Goal: Task Accomplishment & Management: Manage account settings

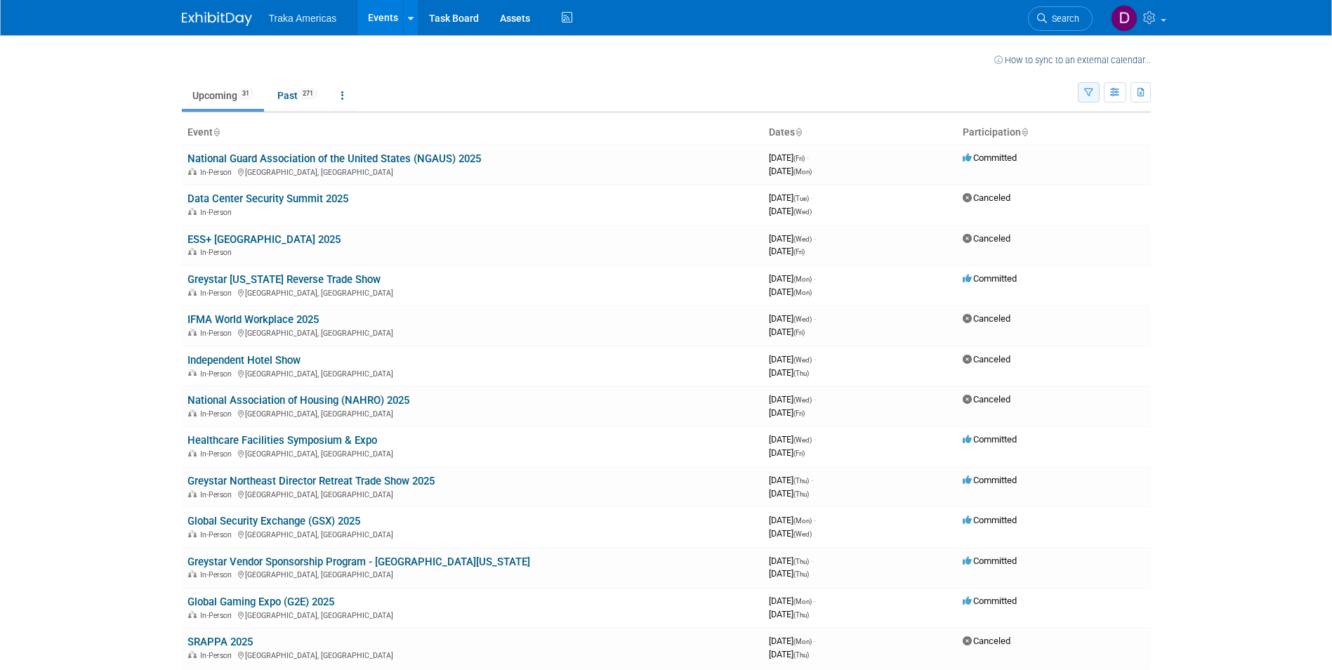
click at [1091, 88] on icon "button" at bounding box center [1088, 92] width 9 height 9
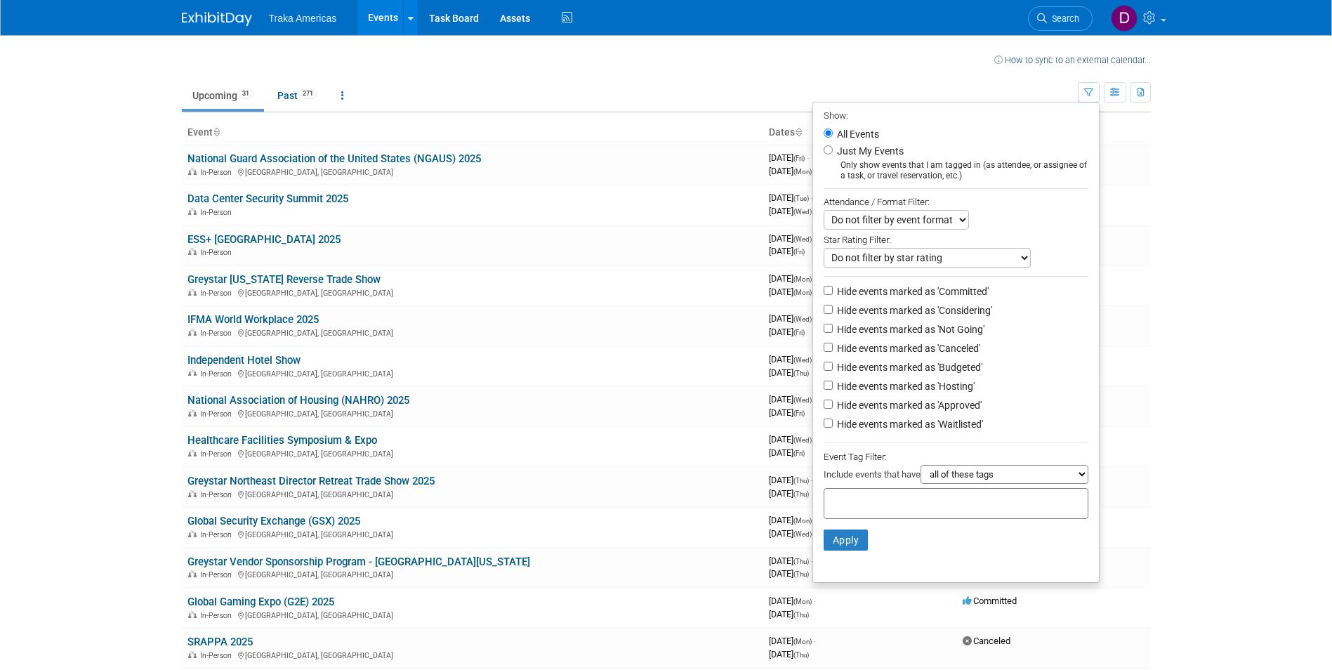
click at [903, 225] on select "Do not filter by event format Only show In-Person events Only show Virtual even…" at bounding box center [895, 220] width 145 height 20
click at [824, 350] on input "Hide events marked as 'Canceled'" at bounding box center [827, 347] width 9 height 9
checkbox input "true"
click at [823, 331] on input "Hide events marked as 'Not Going'" at bounding box center [827, 328] width 9 height 9
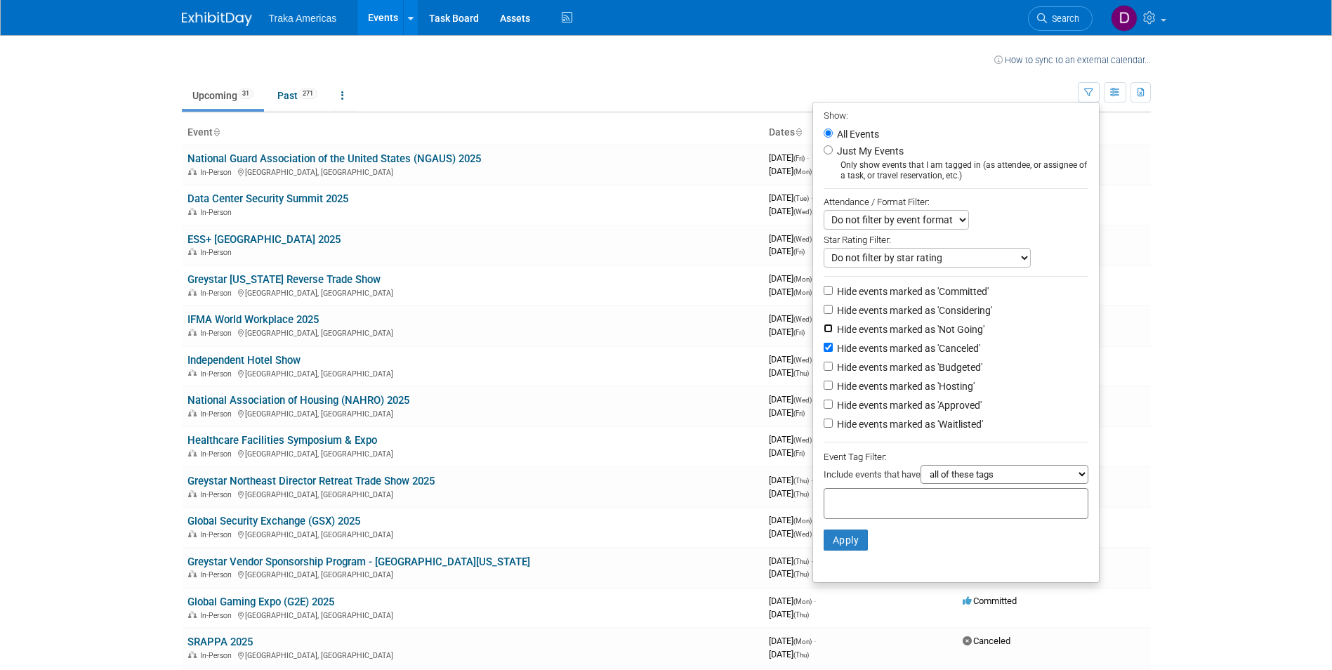
checkbox input "true"
click at [926, 260] on select "Do not filter by star rating Only show events with no ratings (0 stars) Only sh…" at bounding box center [926, 258] width 207 height 20
click at [834, 538] on button "Apply" at bounding box center [845, 539] width 45 height 21
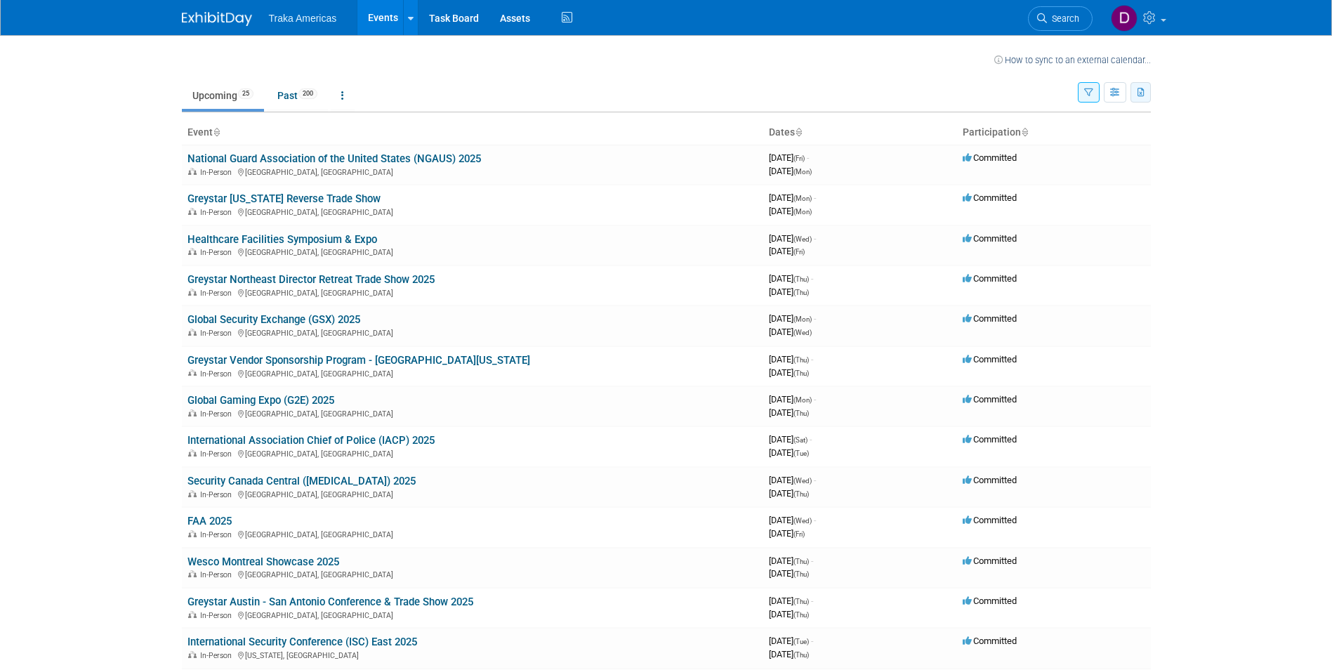
click at [1140, 94] on icon "button" at bounding box center [1141, 92] width 8 height 9
click at [1090, 136] on span "(25 Events)" at bounding box center [1103, 138] width 43 height 10
